Goal: Task Accomplishment & Management: Use online tool/utility

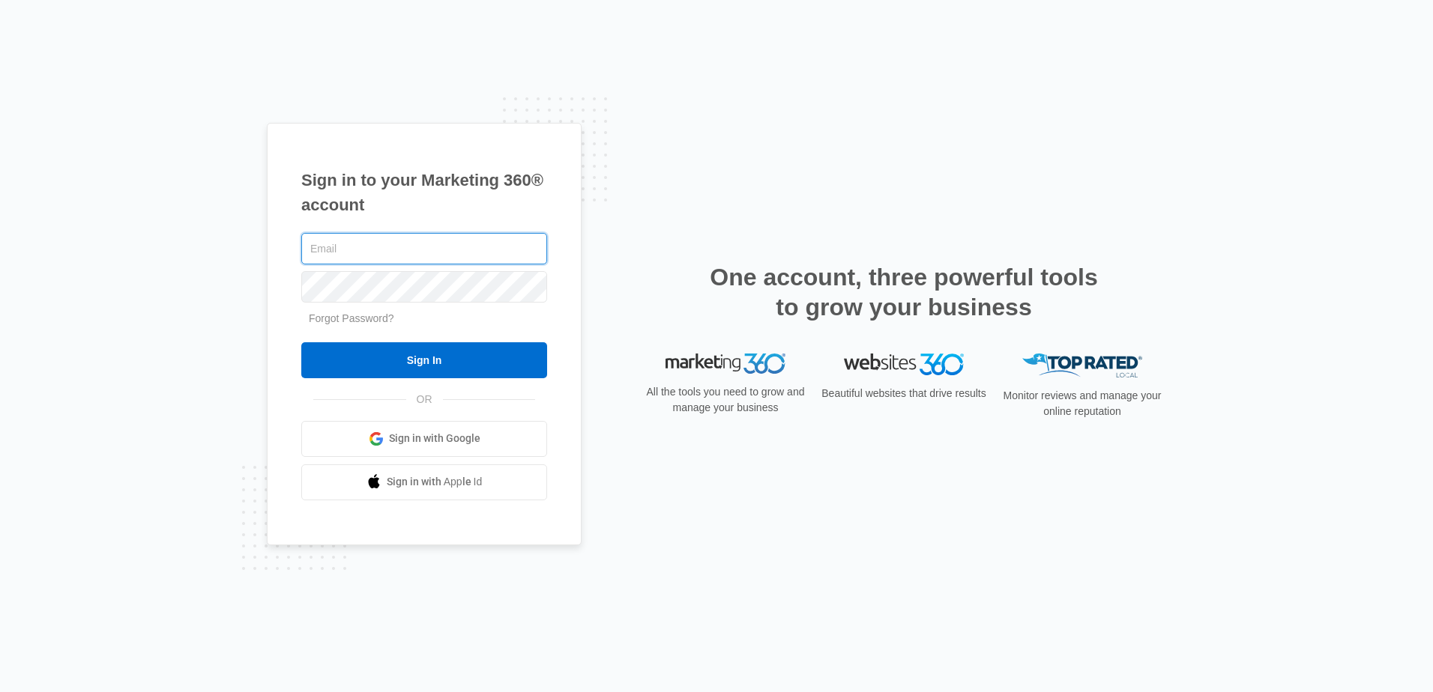
type input "[PERSON_NAME][EMAIL_ADDRESS][DOMAIN_NAME]"
click at [301, 342] on input "Sign In" at bounding box center [424, 360] width 246 height 36
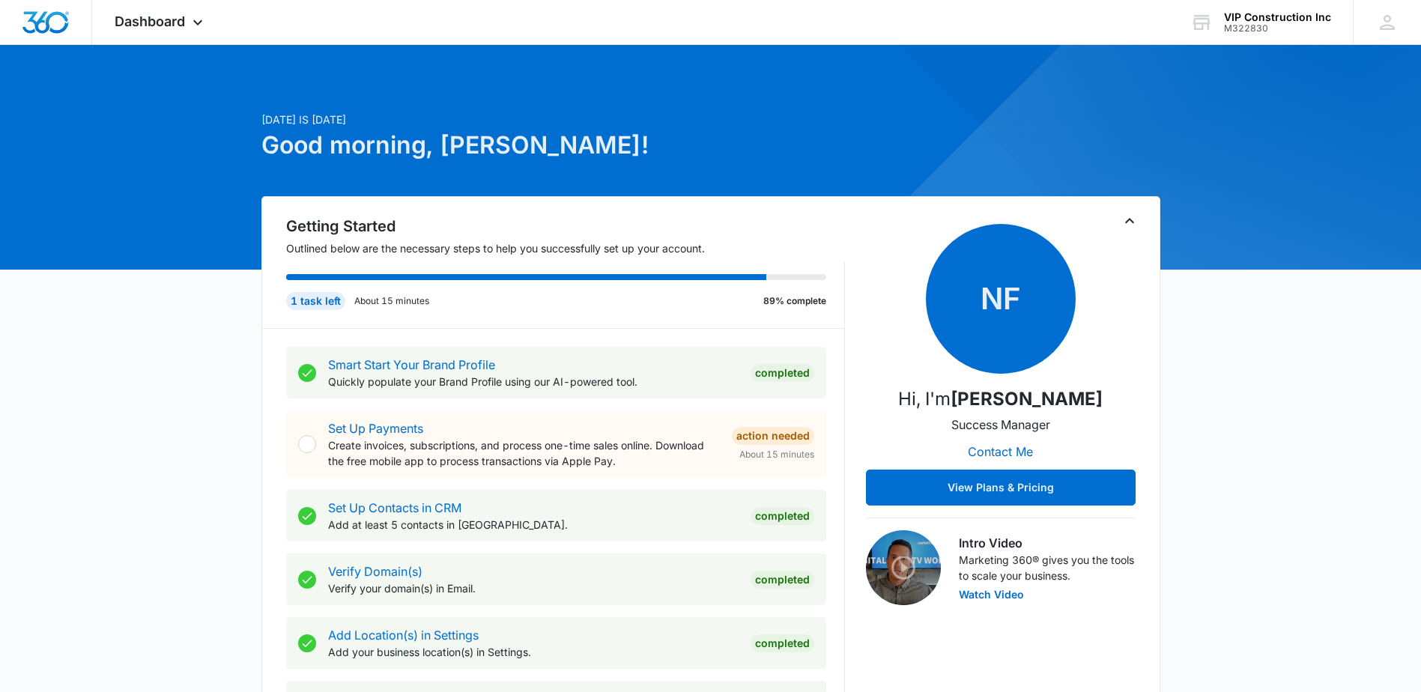
click at [168, 25] on span "Dashboard" at bounding box center [150, 21] width 70 height 16
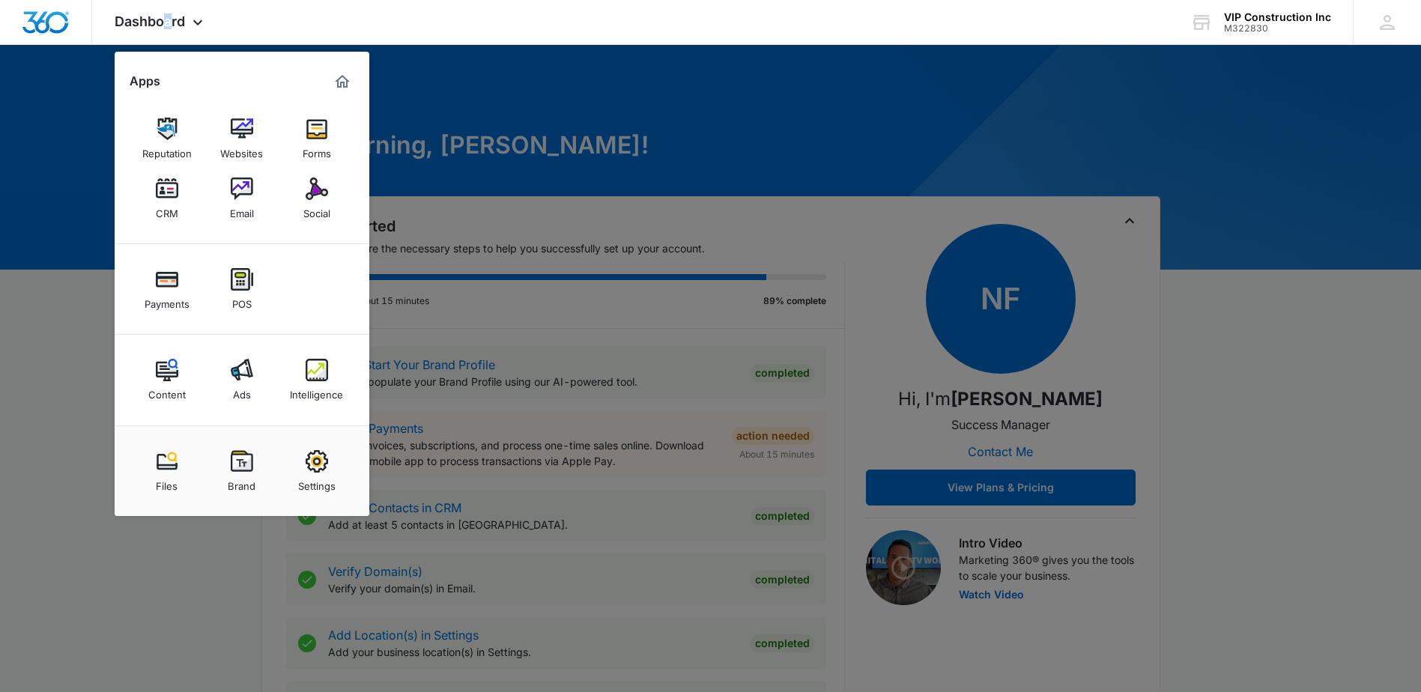
drag, startPoint x: 166, startPoint y: 25, endPoint x: 323, endPoint y: 199, distance: 234.5
click at [323, 199] on img at bounding box center [317, 189] width 22 height 22
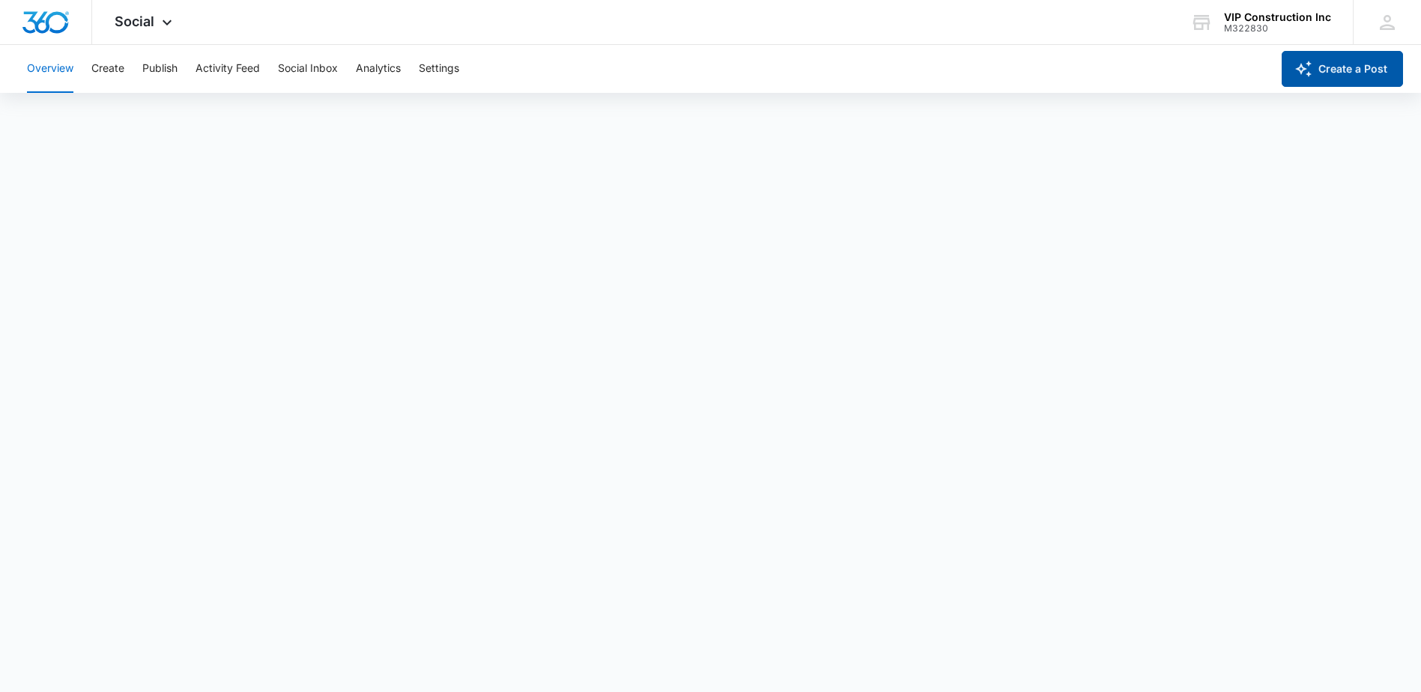
click at [1385, 69] on button "Create a Post" at bounding box center [1342, 69] width 121 height 36
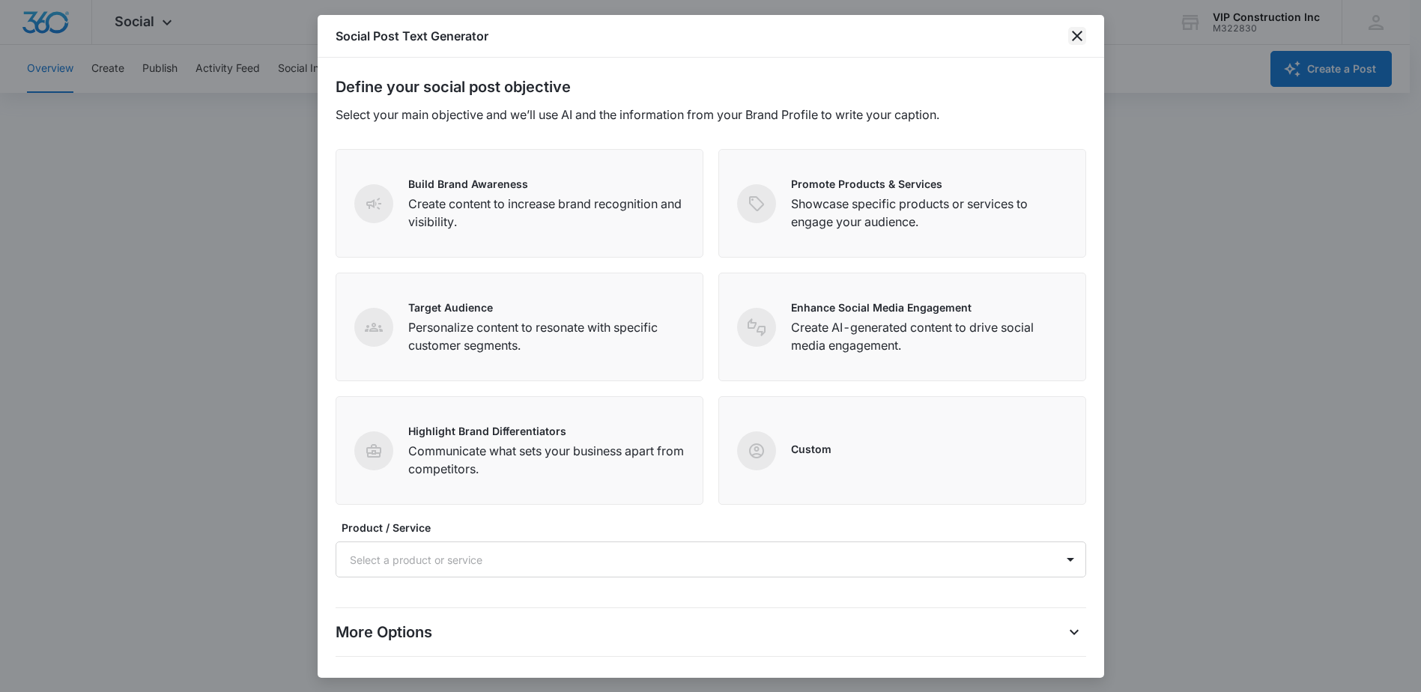
click at [1075, 37] on icon "close" at bounding box center [1077, 36] width 18 height 18
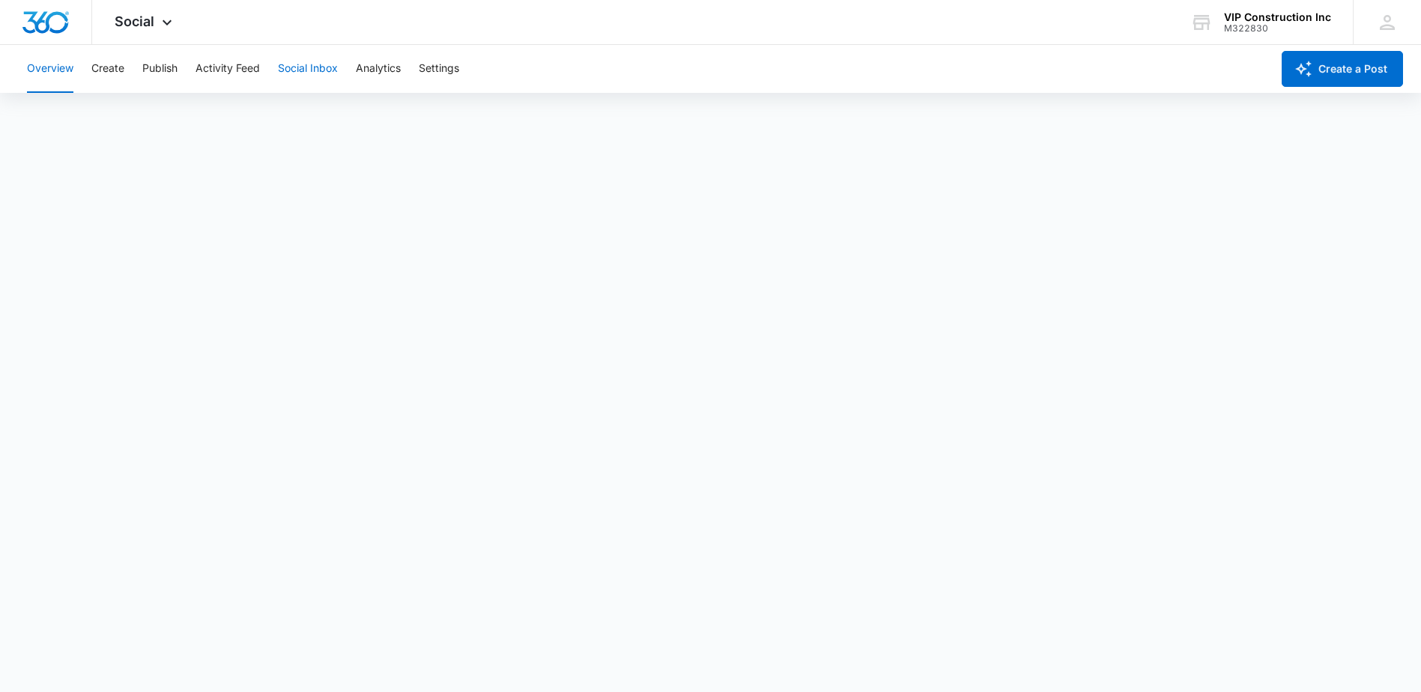
click at [315, 65] on button "Social Inbox" at bounding box center [308, 69] width 60 height 48
click at [381, 73] on button "Analytics" at bounding box center [378, 69] width 45 height 48
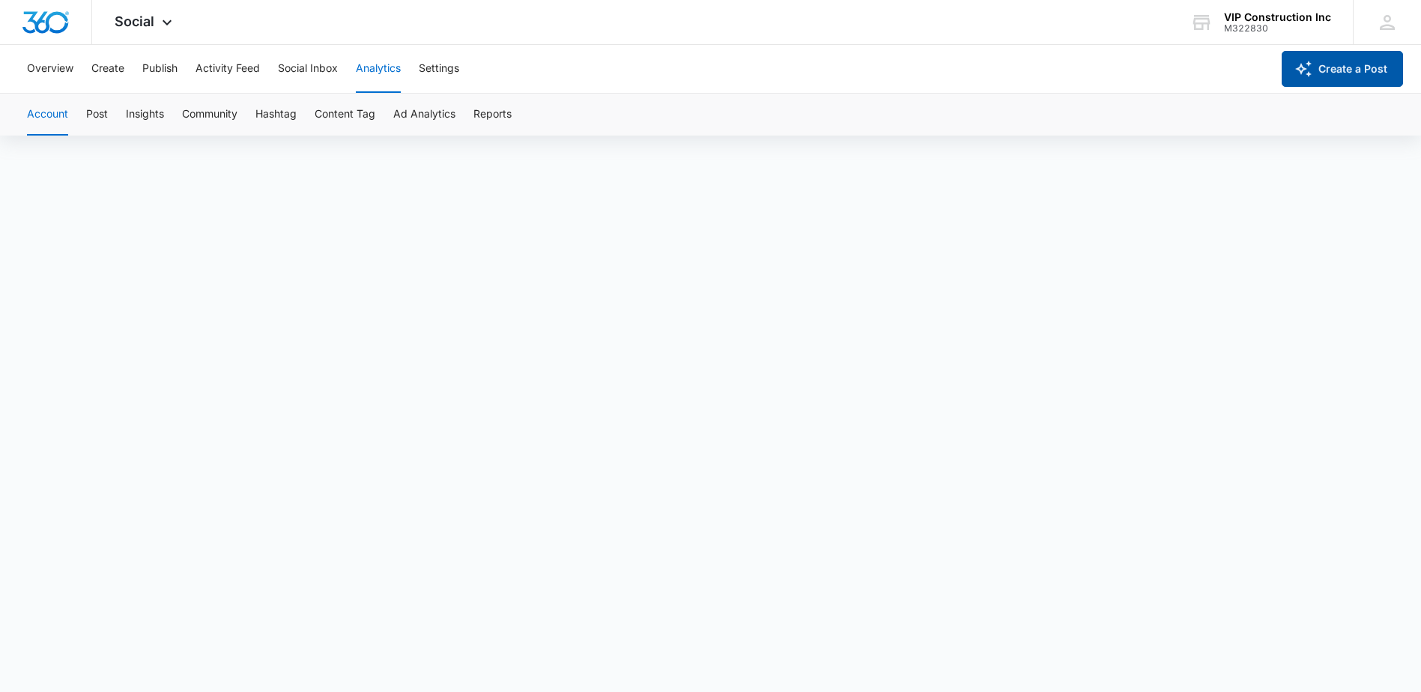
click at [1372, 76] on button "Create a Post" at bounding box center [1342, 69] width 121 height 36
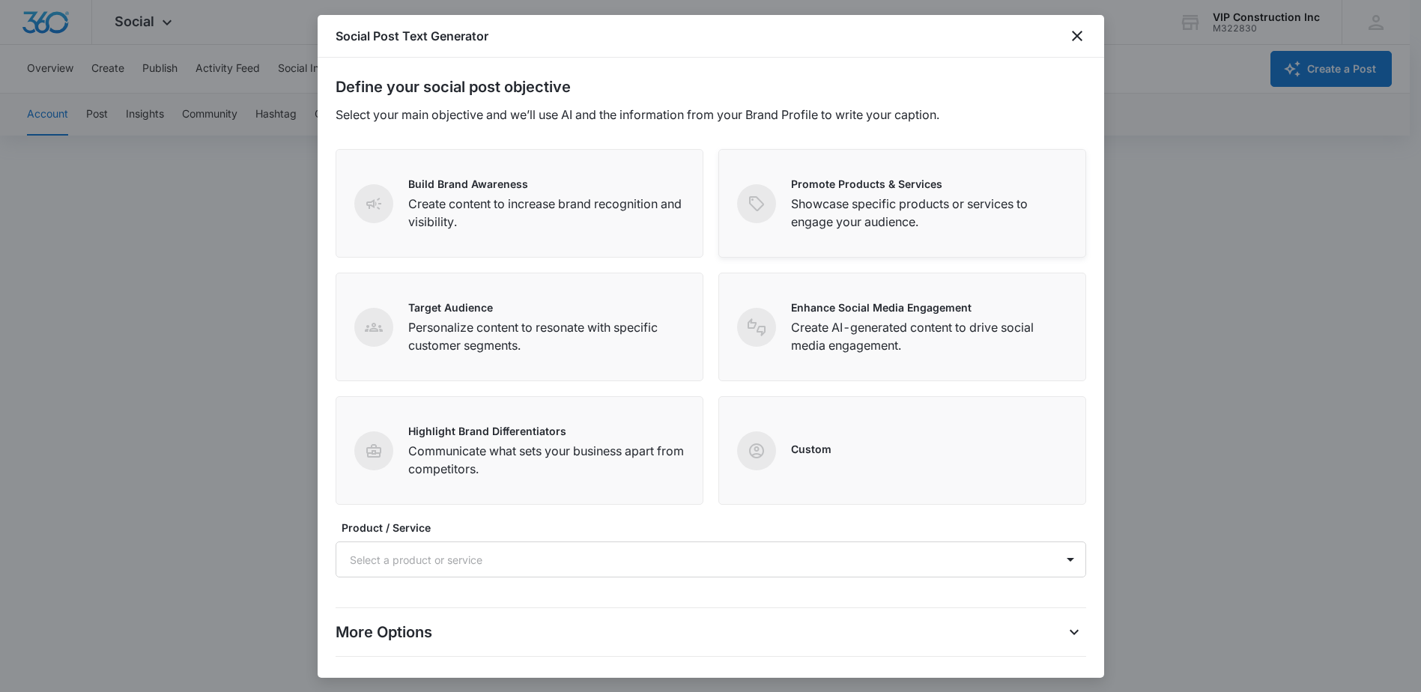
click at [945, 220] on p "Showcase specific products or services to engage your audience." at bounding box center [929, 213] width 276 height 36
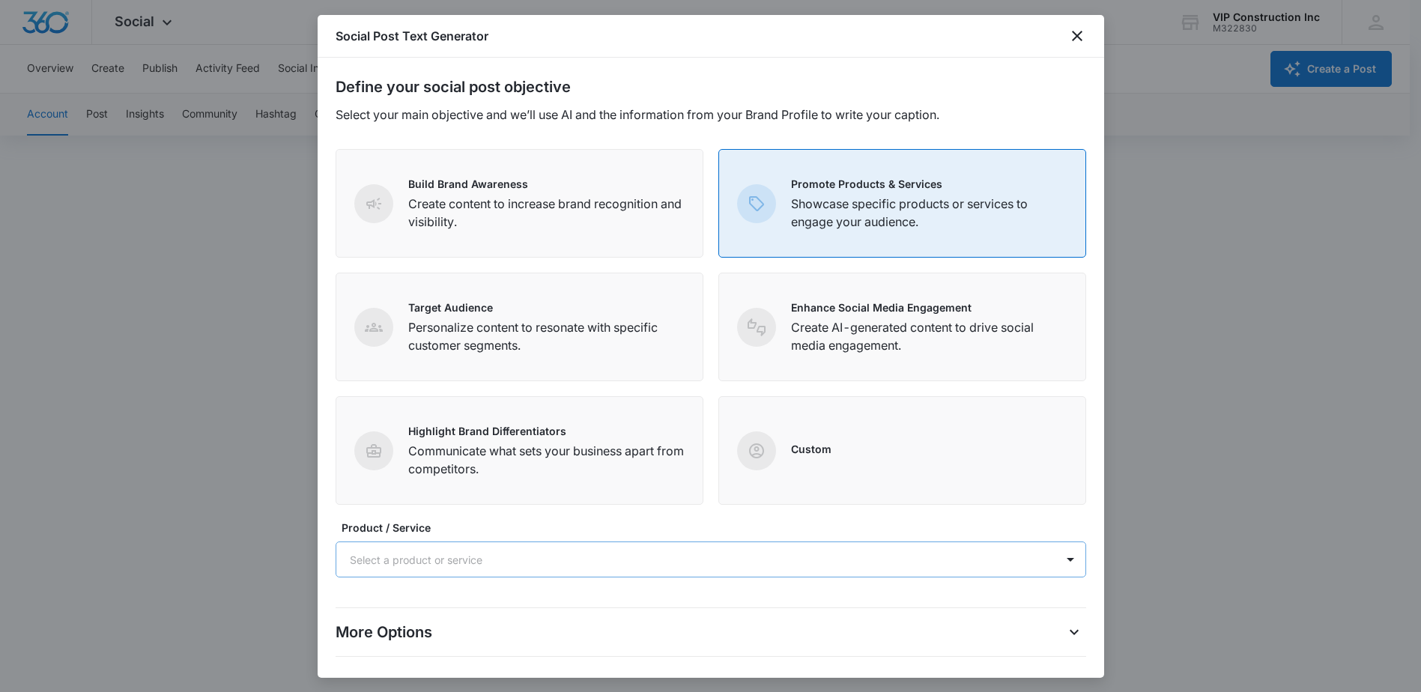
click at [512, 552] on div at bounding box center [693, 560] width 686 height 19
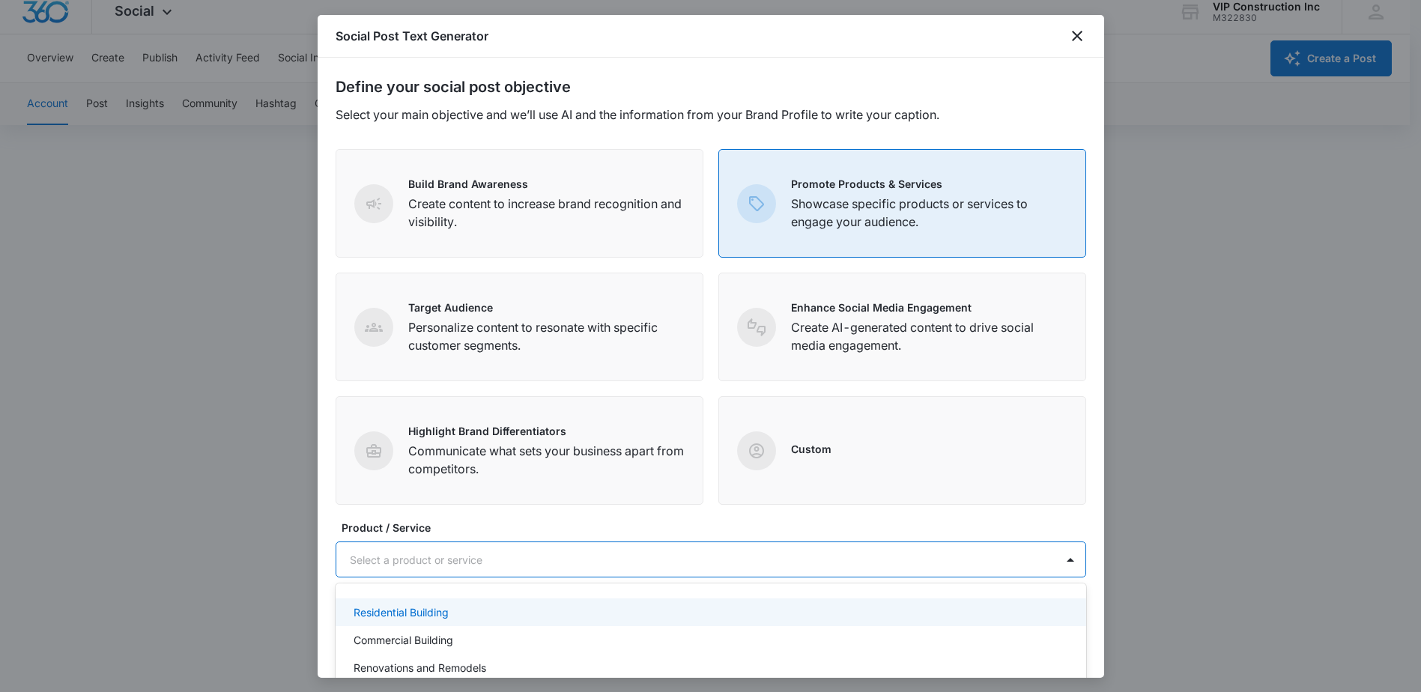
scroll to position [60, 0]
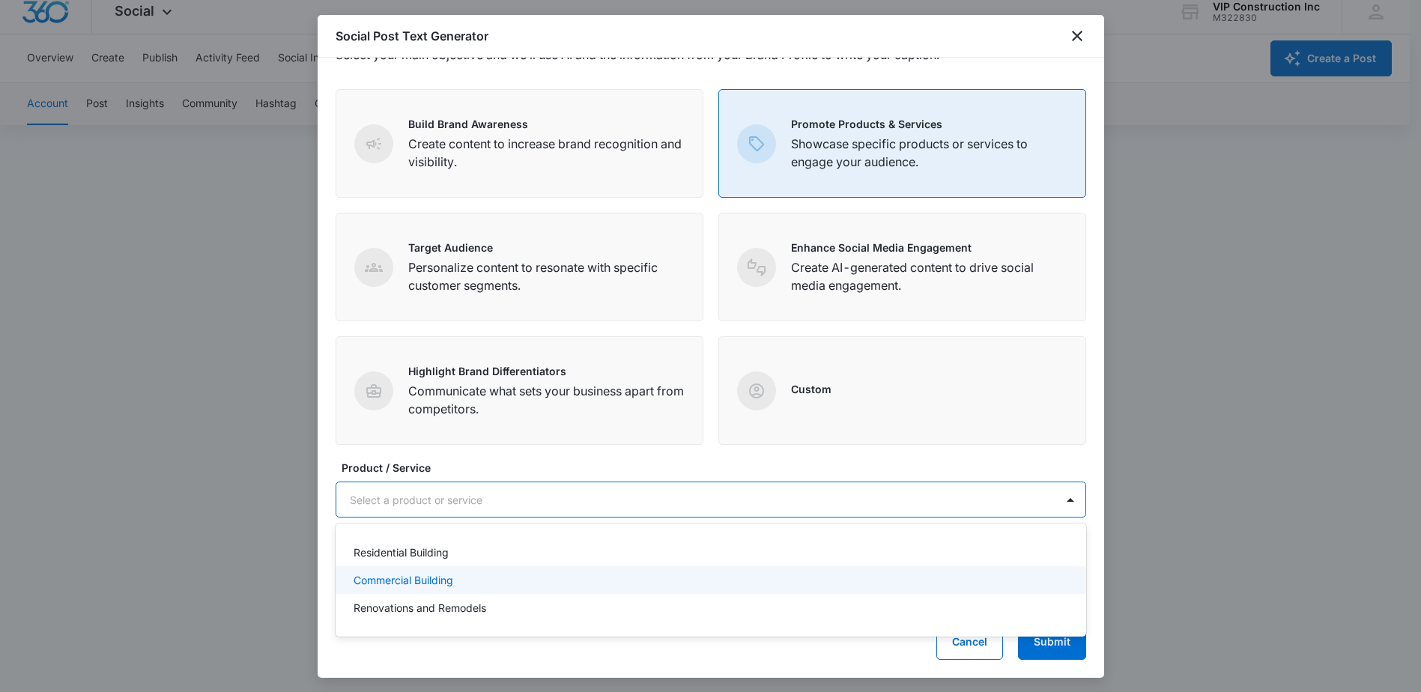
click at [435, 578] on p "Commercial Building" at bounding box center [404, 580] width 100 height 16
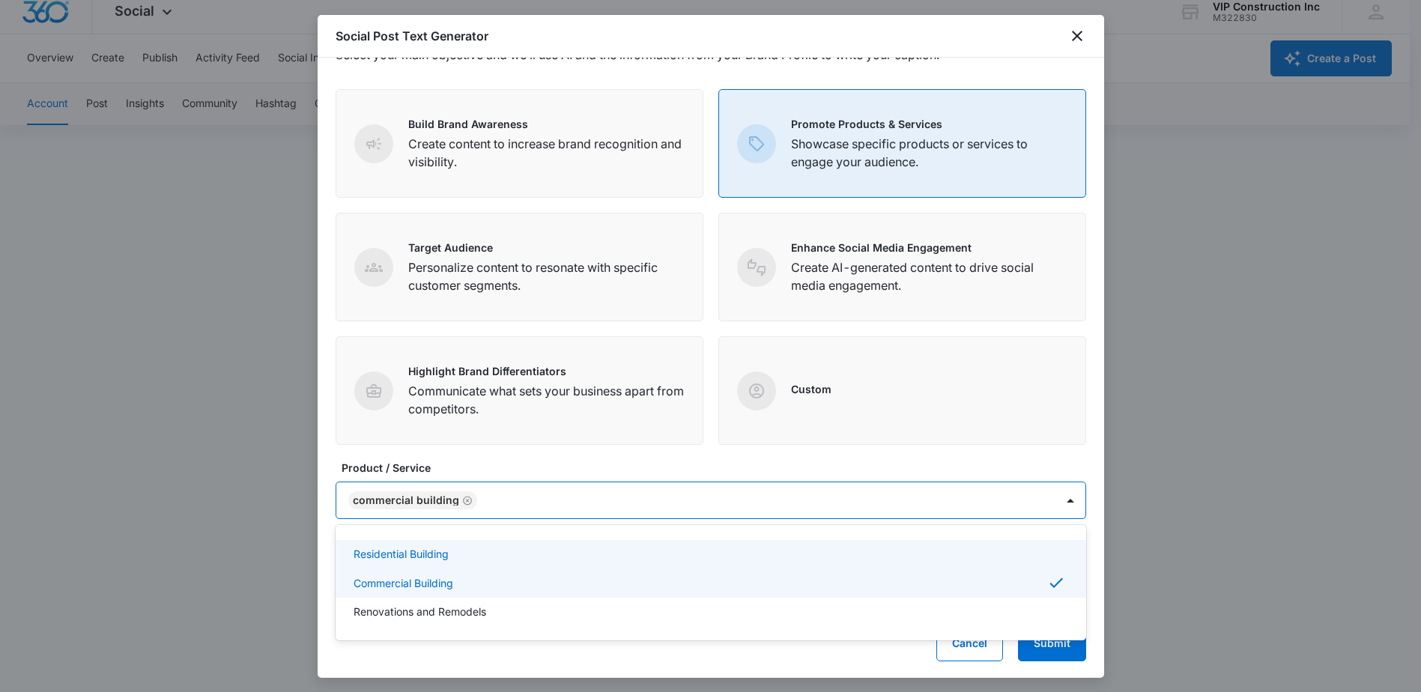
scroll to position [61, 0]
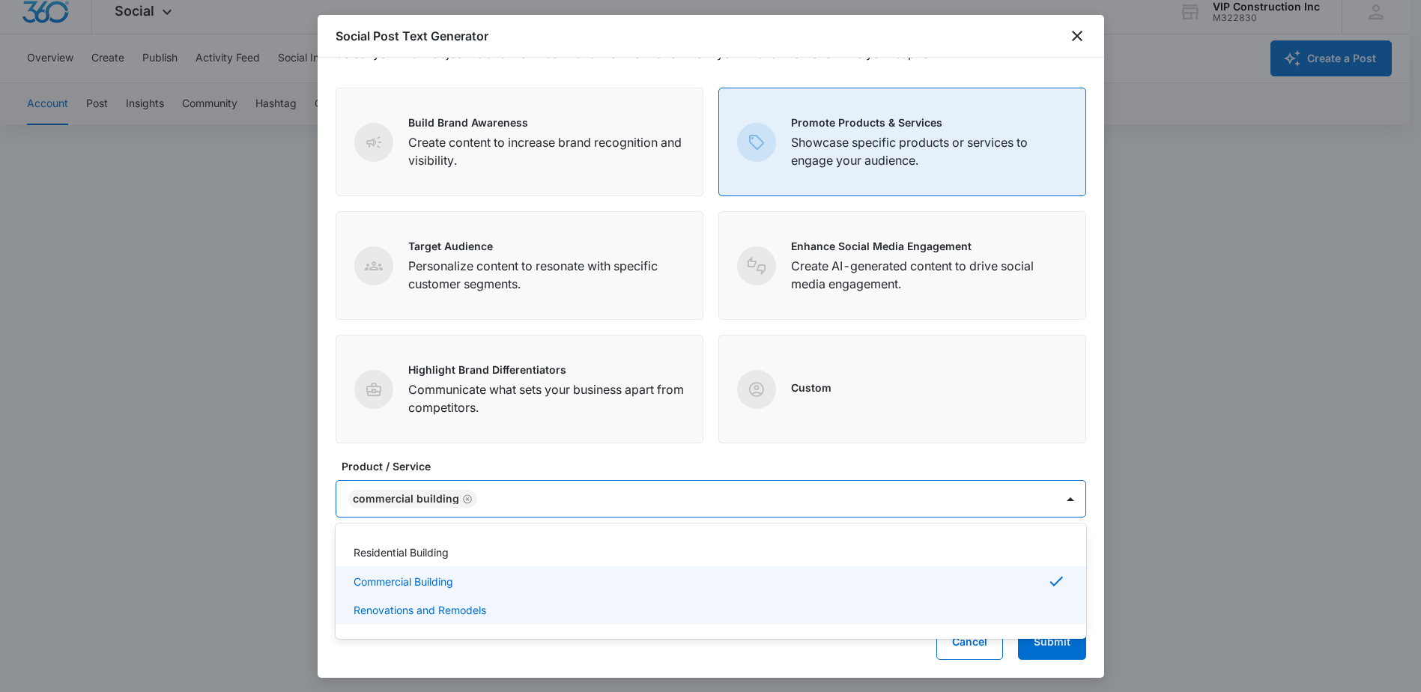
click at [1077, 467] on label "Product / Service" at bounding box center [717, 467] width 751 height 16
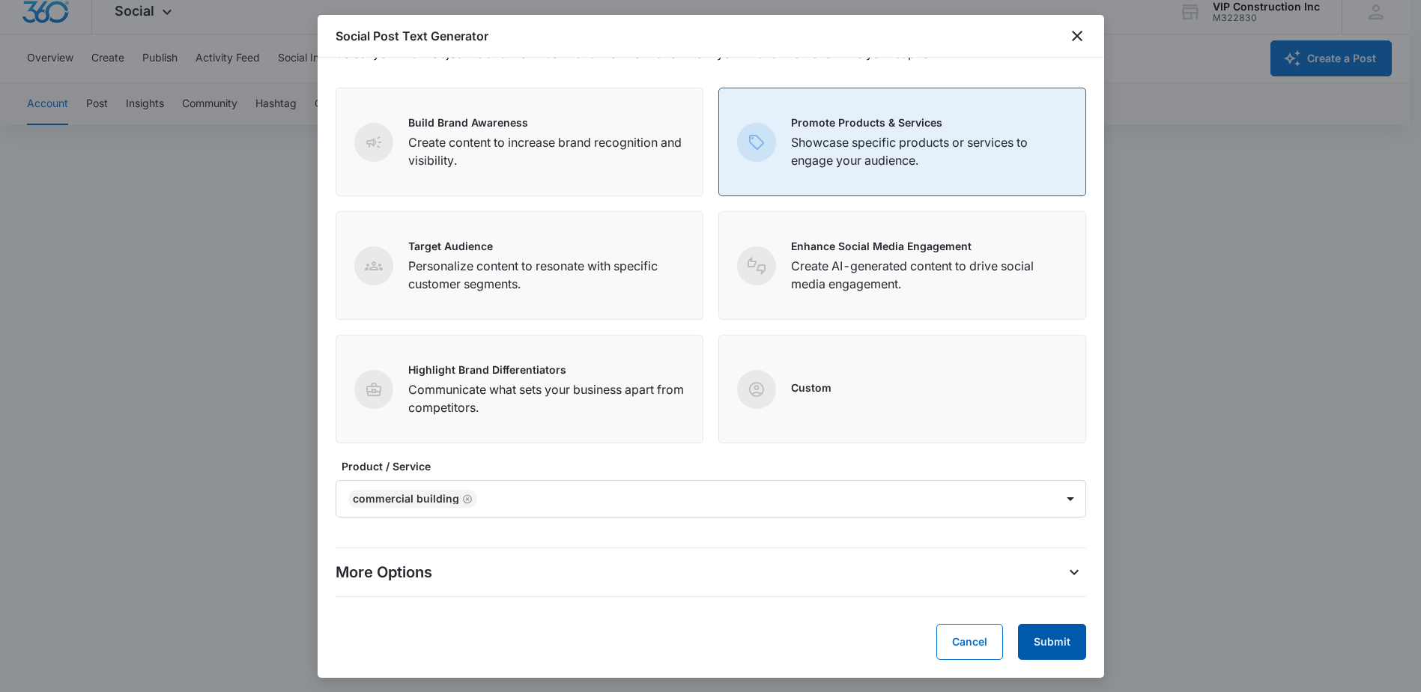
click at [1050, 638] on button "Submit" at bounding box center [1052, 642] width 68 height 36
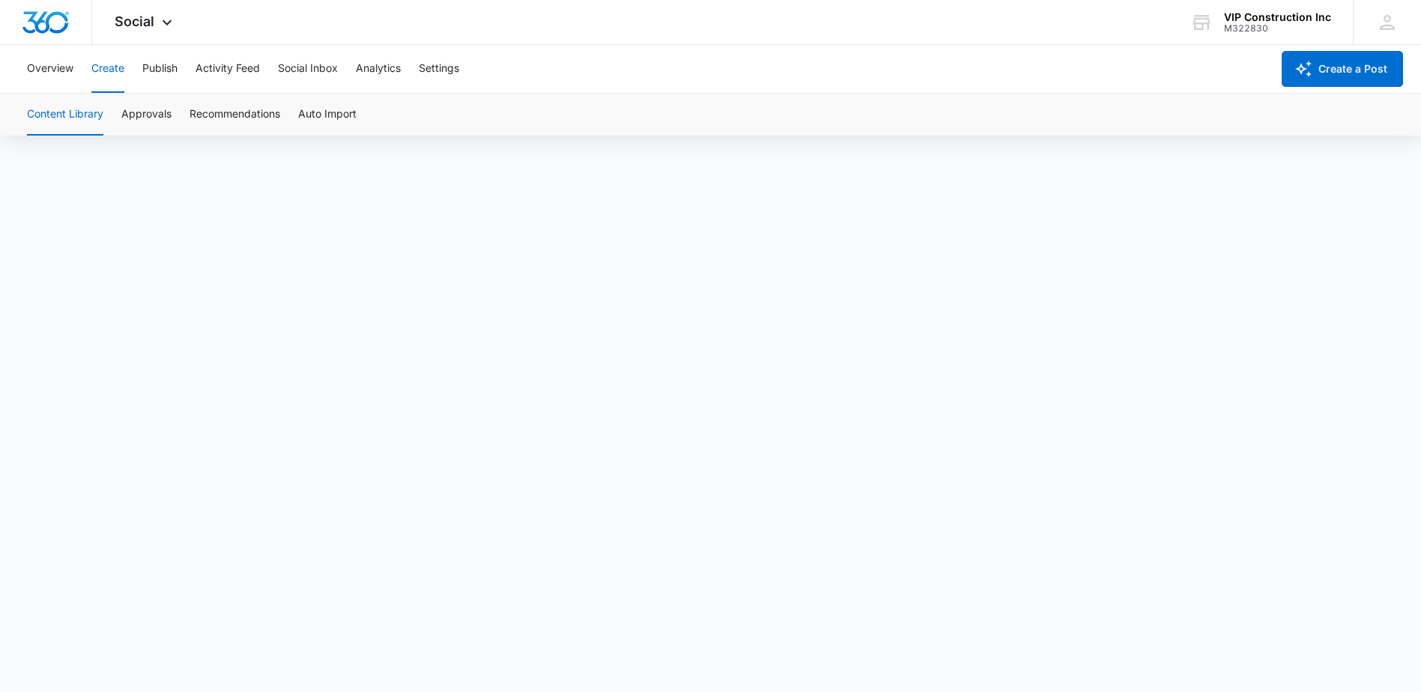
scroll to position [10, 0]
